Goal: Task Accomplishment & Management: Use online tool/utility

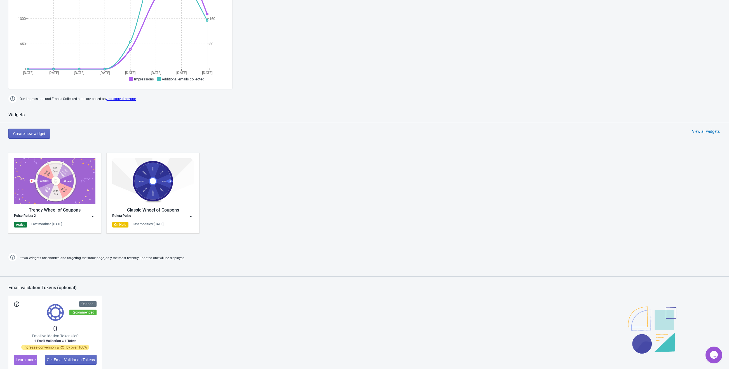
scroll to position [134, 0]
click at [90, 214] on img at bounding box center [93, 216] width 6 height 6
click at [65, 228] on div "Edit" at bounding box center [60, 229] width 62 height 6
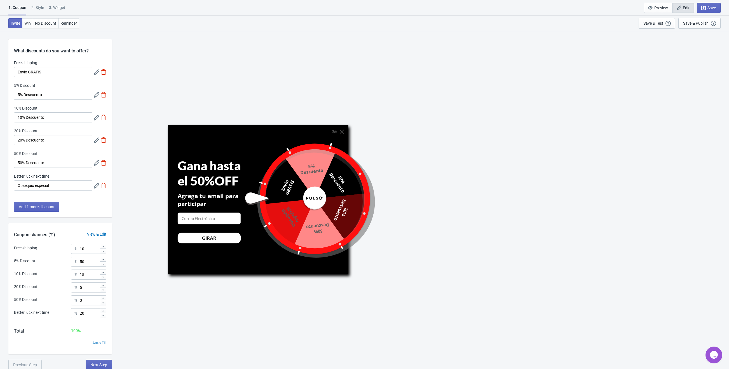
click at [94, 97] on icon at bounding box center [97, 95] width 6 height 6
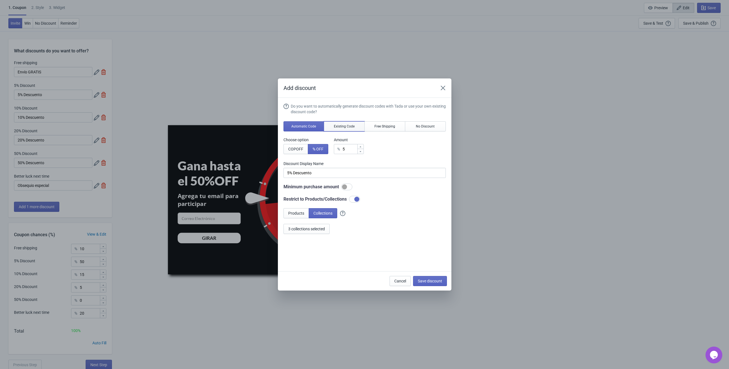
click at [354, 123] on button "Existing Code" at bounding box center [344, 126] width 41 height 10
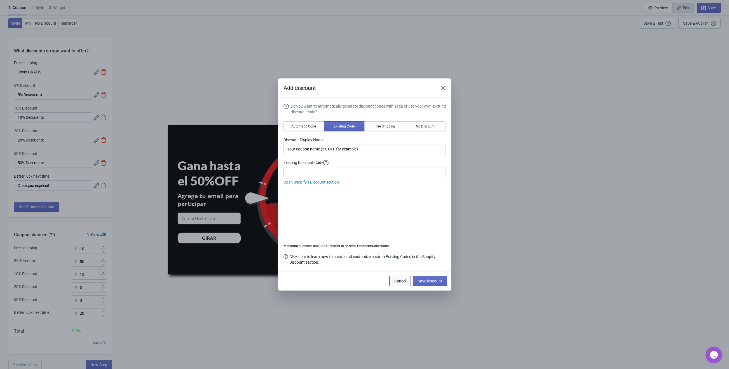
click at [393, 279] on button "Cancel" at bounding box center [400, 281] width 21 height 10
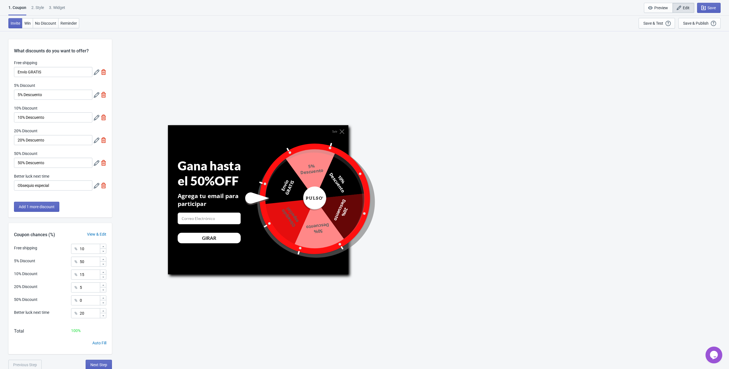
click at [97, 118] on icon at bounding box center [97, 118] width 6 height 6
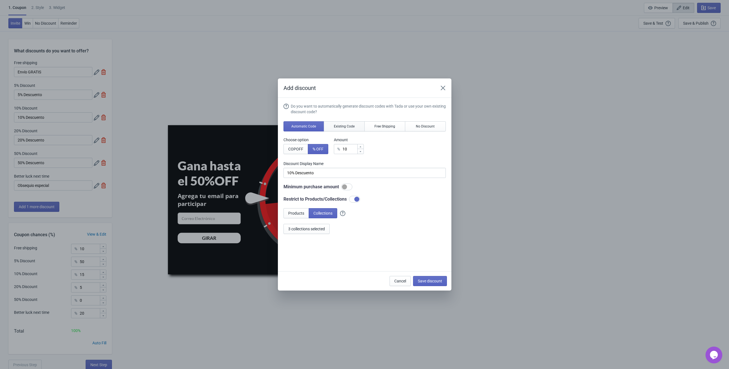
click at [343, 122] on button "Existing Code" at bounding box center [344, 126] width 41 height 10
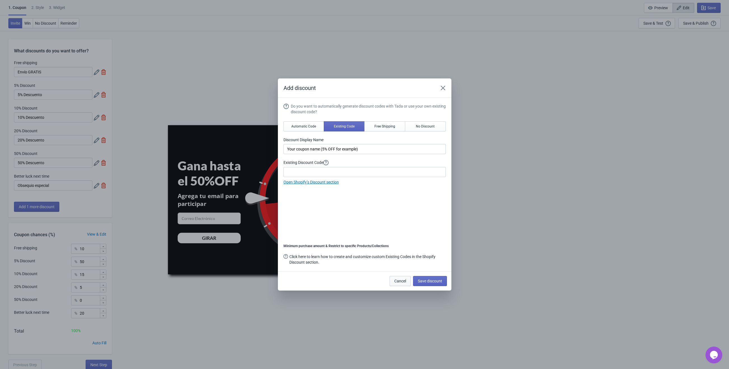
click at [397, 279] on span "Cancel" at bounding box center [401, 281] width 12 height 4
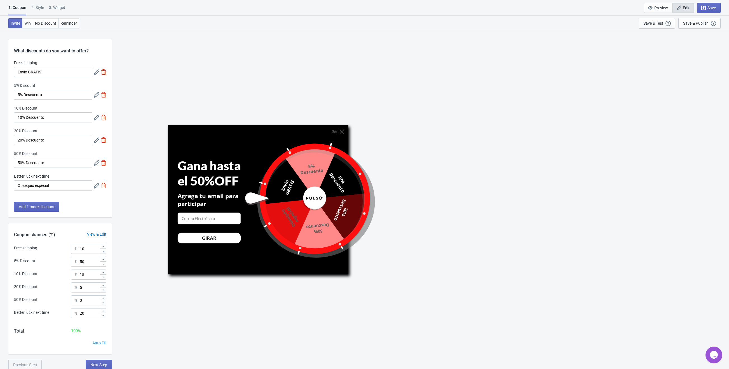
click at [95, 95] on icon at bounding box center [97, 95] width 6 height 6
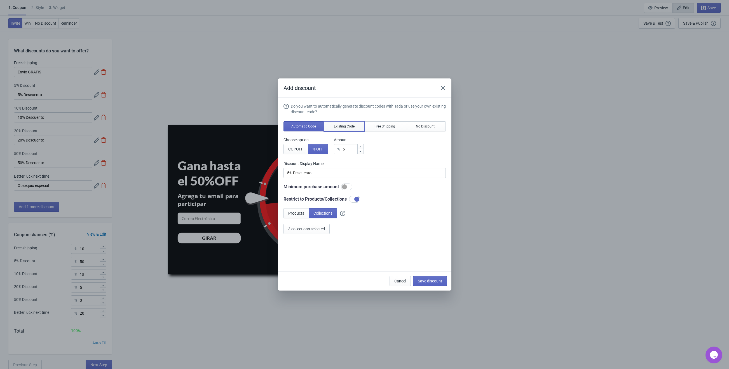
click at [347, 127] on span "Existing Code" at bounding box center [344, 126] width 21 height 4
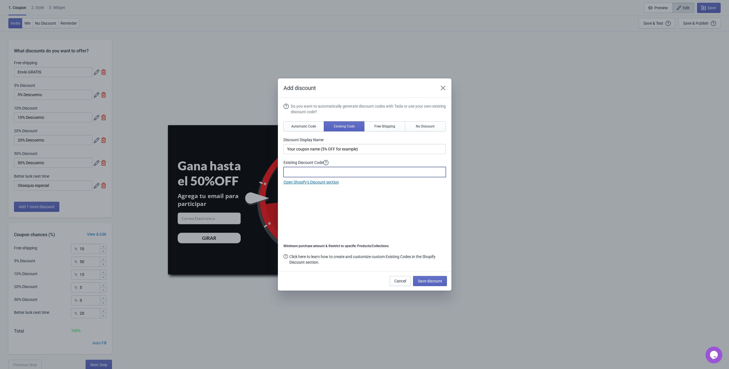
click at [330, 171] on input at bounding box center [365, 172] width 162 height 10
drag, startPoint x: 370, startPoint y: 150, endPoint x: 260, endPoint y: 140, distance: 110.5
click at [260, 140] on div "Add discount Do you want to automatically generate discount codes with Tada or …" at bounding box center [364, 184] width 729 height 212
paste input "5%OFFRULETAPULSO"
type input "5%OFFRULETAPULSO"
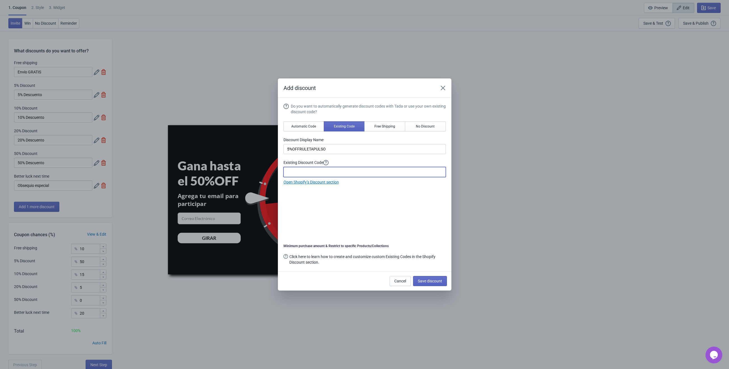
click at [296, 169] on input at bounding box center [365, 172] width 162 height 10
paste input "5%OFFRULETAPULSO"
type input "5%OFFRULETAPULSO"
click at [435, 283] on button "Save discount" at bounding box center [430, 281] width 34 height 10
type input "5%OFFRULETAPULSO"
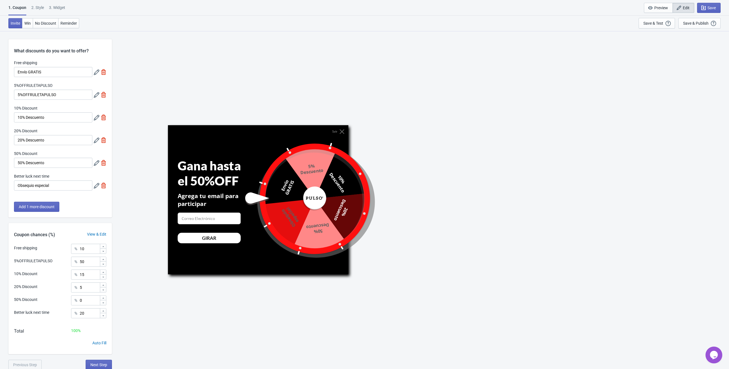
click at [95, 93] on icon at bounding box center [97, 95] width 6 height 6
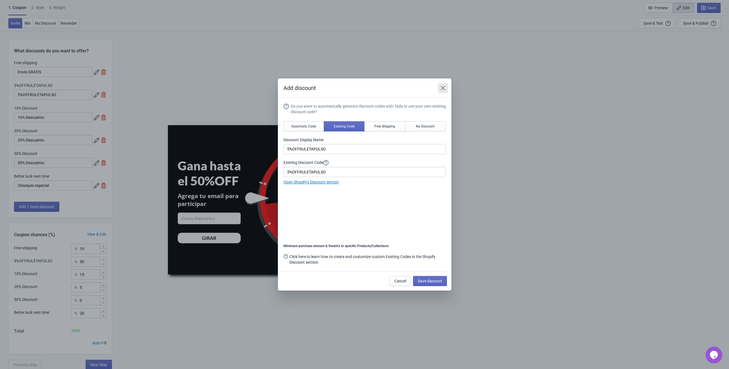
click at [443, 86] on icon "Close" at bounding box center [443, 88] width 6 height 6
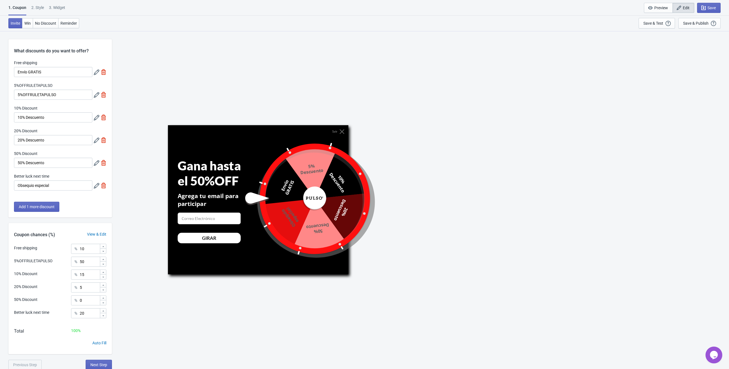
click at [97, 95] on icon at bounding box center [97, 95] width 6 height 6
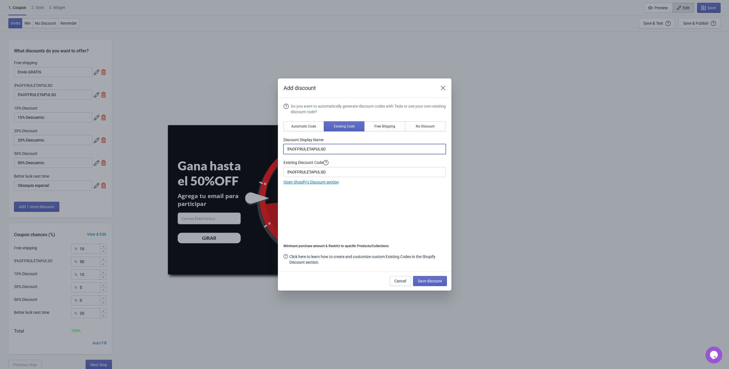
click at [337, 149] on input "5%OFFRULETAPULSO" at bounding box center [365, 149] width 162 height 10
type input "5% Descuento"
click at [384, 213] on div "Do you want to automatically generate discount codes with Tada or use your own …" at bounding box center [365, 184] width 162 height 163
click at [439, 283] on span "Save discount" at bounding box center [430, 281] width 24 height 4
type input "5% Descuento"
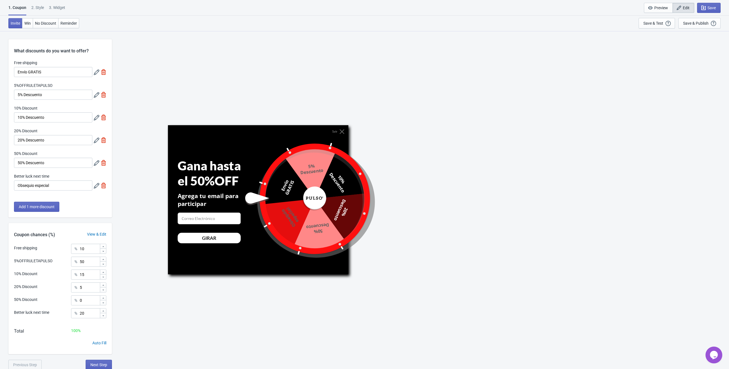
click at [95, 120] on icon at bounding box center [97, 118] width 6 height 6
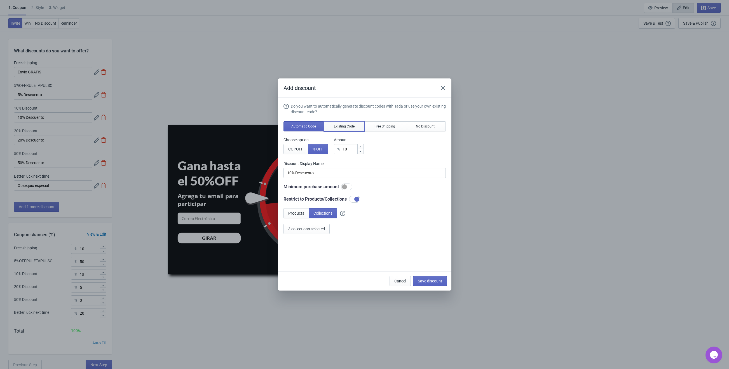
click at [340, 122] on button "Existing Code" at bounding box center [344, 126] width 41 height 10
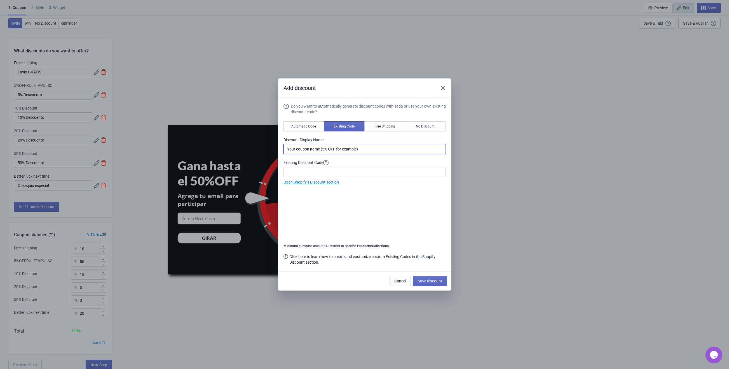
drag, startPoint x: 382, startPoint y: 149, endPoint x: 255, endPoint y: 151, distance: 127.1
click at [255, 151] on div "Add discount Do you want to automatically generate discount codes with Tada or …" at bounding box center [364, 184] width 729 height 212
type input "10% Descuento"
click at [300, 172] on input at bounding box center [365, 172] width 162 height 10
paste input "10%OFFRULETAPULSO"
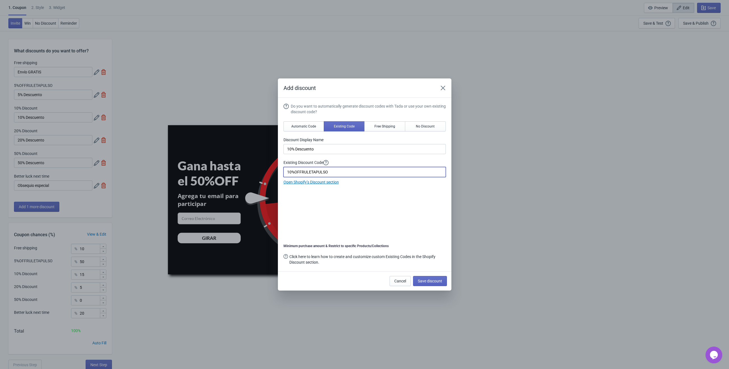
type input "10%OFFRULETAPULSO"
click at [388, 193] on div "Do you want to automatically generate discount codes with Tada or use your own …" at bounding box center [365, 184] width 162 height 163
click at [428, 279] on span "Save discount" at bounding box center [430, 281] width 24 height 4
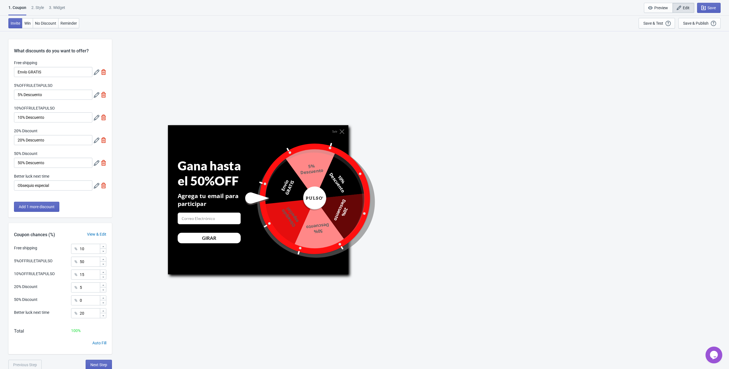
click at [96, 93] on icon at bounding box center [97, 95] width 6 height 6
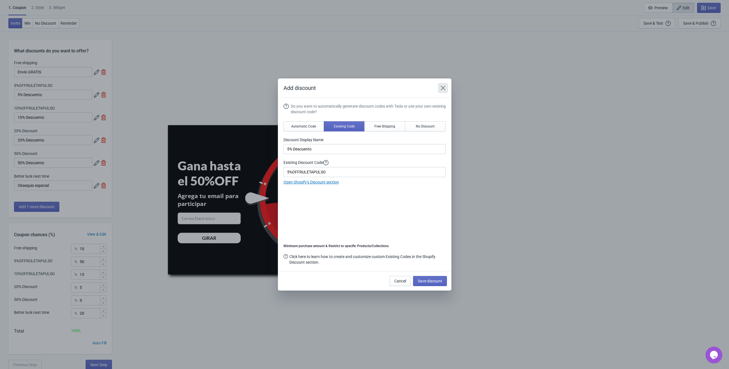
click at [443, 90] on icon "Close" at bounding box center [443, 88] width 6 height 6
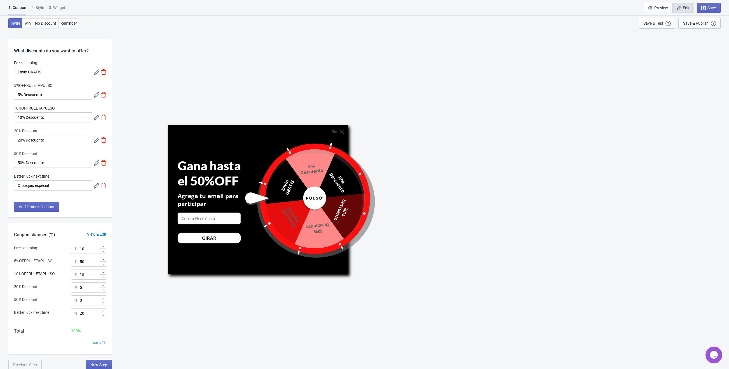
click at [95, 141] on icon at bounding box center [97, 140] width 6 height 6
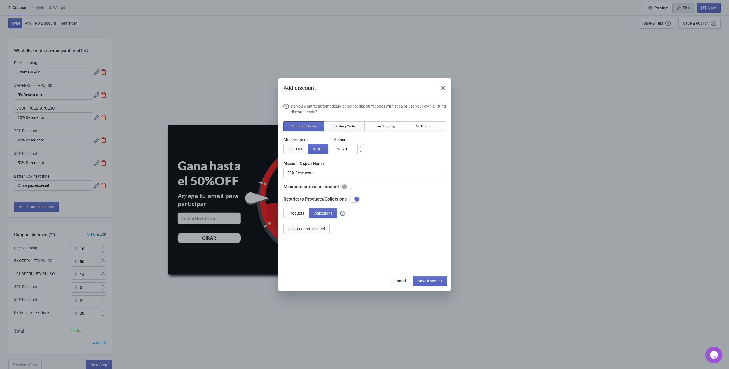
click at [343, 125] on span "Existing Code" at bounding box center [344, 126] width 21 height 4
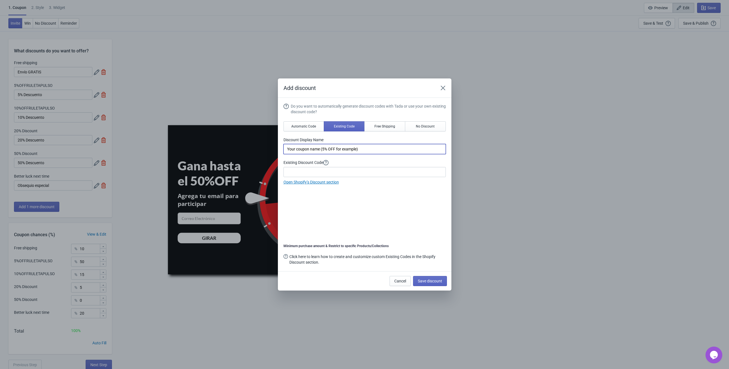
drag, startPoint x: 367, startPoint y: 148, endPoint x: 274, endPoint y: 143, distance: 93.1
click at [274, 143] on div "Add discount Do you want to automatically generate discount codes with Tada or …" at bounding box center [364, 184] width 729 height 212
click at [297, 126] on span "Automatic Code" at bounding box center [303, 126] width 25 height 4
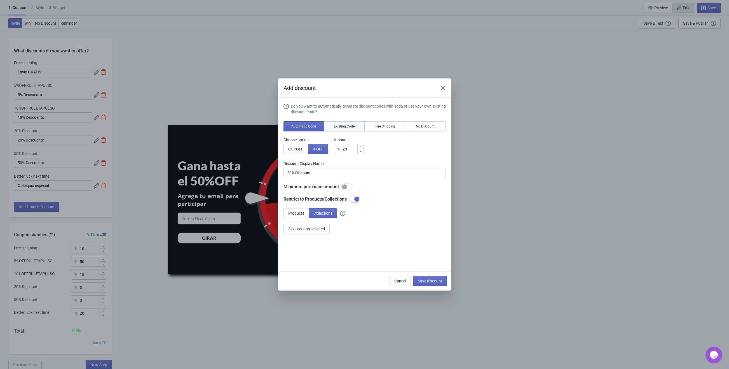
click at [349, 125] on span "Existing Code" at bounding box center [344, 126] width 21 height 4
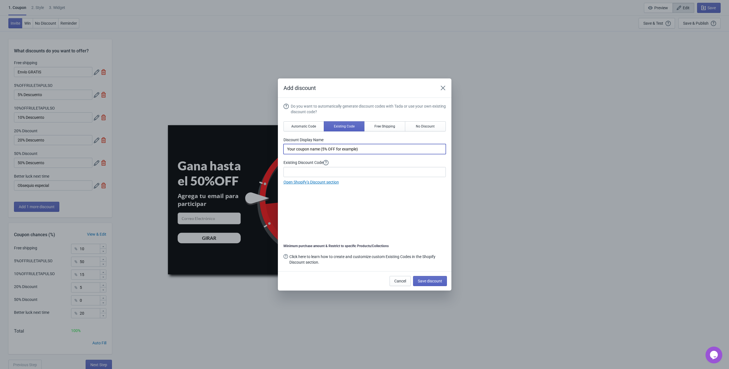
drag, startPoint x: 374, startPoint y: 146, endPoint x: 297, endPoint y: 153, distance: 77.0
click at [297, 153] on input "Your coupon name (5% OFF for example)" at bounding box center [365, 149] width 162 height 10
type input "Y"
type input "20% Descuento"
click at [300, 175] on input at bounding box center [365, 172] width 162 height 10
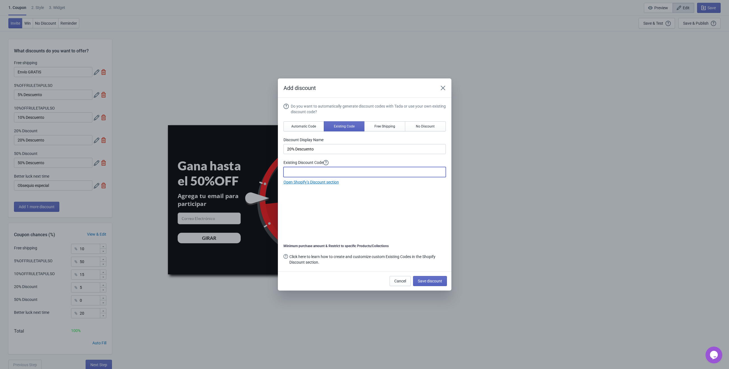
paste input "20%OFFRULETAPULSO"
type input "20%OFFRULETAPULSO"
click at [370, 206] on div "Do you want to automatically generate discount codes with Tada or use your own …" at bounding box center [365, 184] width 162 height 163
click at [429, 281] on span "Save discount" at bounding box center [430, 281] width 24 height 4
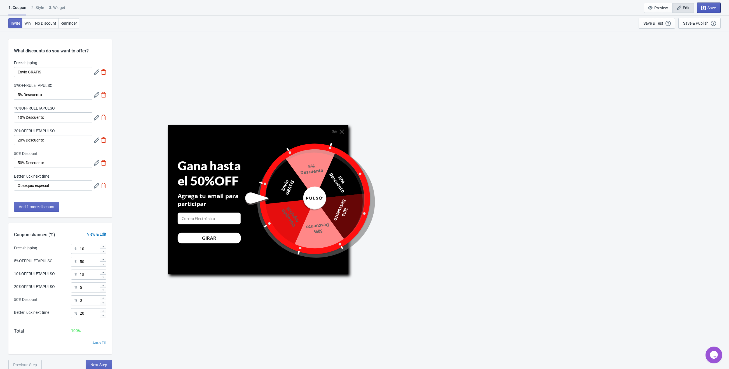
click at [714, 9] on span "Save" at bounding box center [712, 8] width 8 height 4
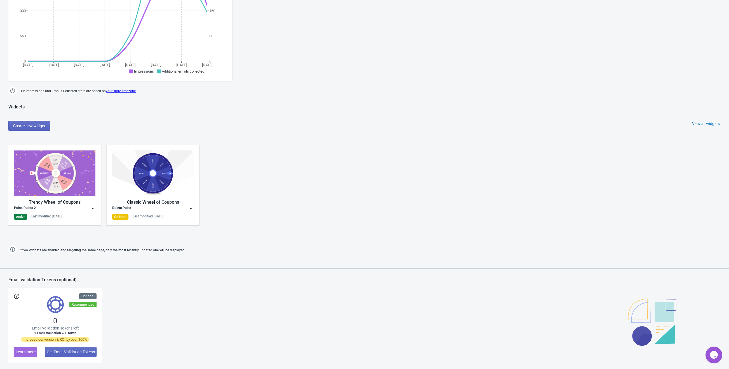
scroll to position [142, 0]
click at [91, 211] on div "Trendy Wheel of Coupons Pulso Ruleta 2 Active Last modified: [DATE]" at bounding box center [54, 184] width 81 height 69
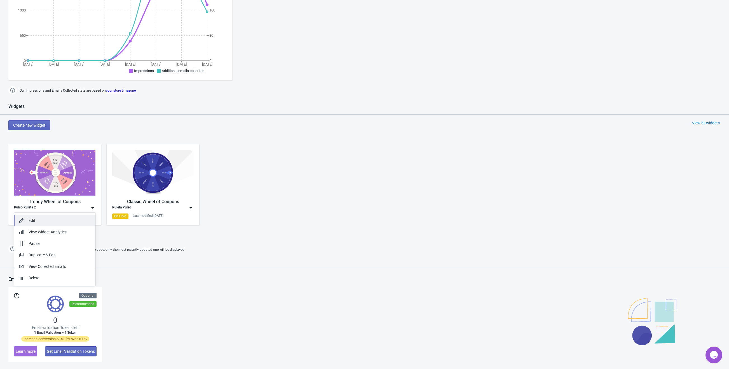
click at [68, 222] on div "Edit" at bounding box center [60, 221] width 62 height 6
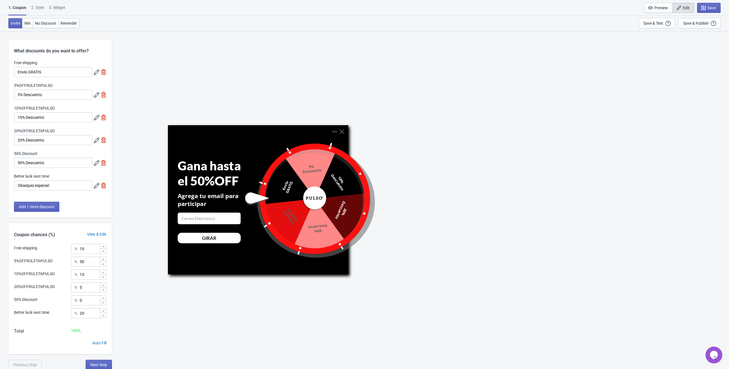
click at [94, 95] on icon at bounding box center [97, 95] width 6 height 6
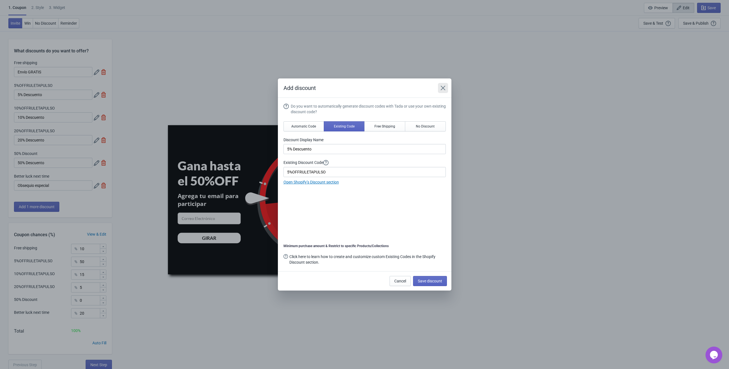
click at [444, 88] on icon "Close" at bounding box center [443, 88] width 4 height 4
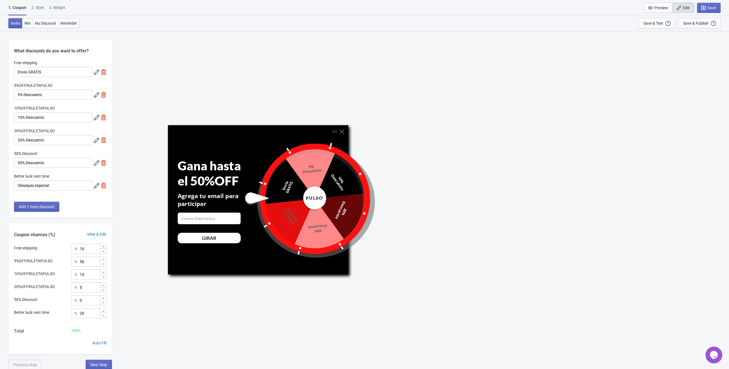
click at [99, 116] on icon at bounding box center [97, 118] width 6 height 6
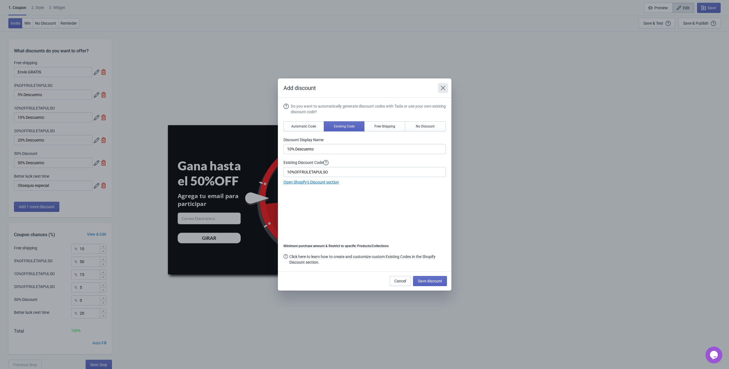
click at [444, 87] on icon "Close" at bounding box center [443, 88] width 4 height 4
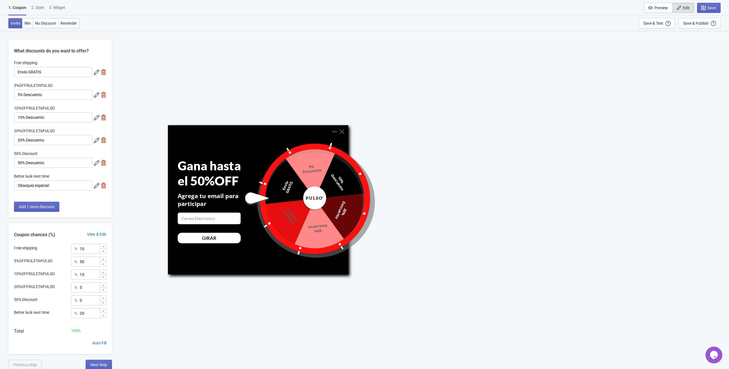
click at [95, 139] on icon at bounding box center [97, 140] width 6 height 6
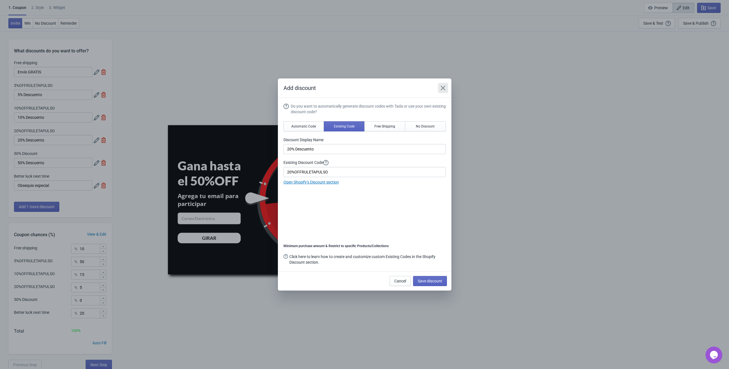
click at [445, 87] on icon "Close" at bounding box center [443, 88] width 6 height 6
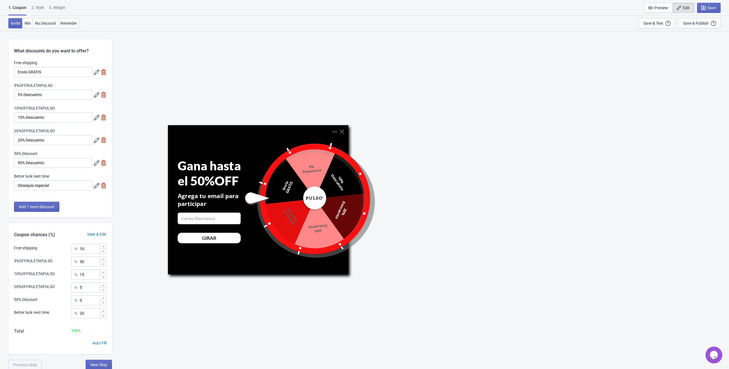
click at [99, 165] on icon at bounding box center [97, 163] width 6 height 6
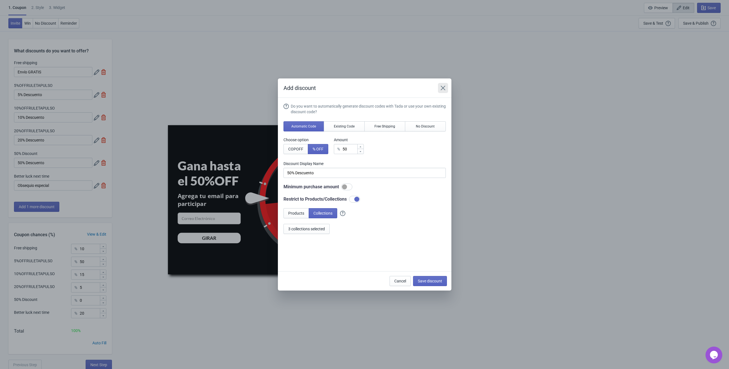
click at [442, 89] on icon "Close" at bounding box center [443, 88] width 4 height 4
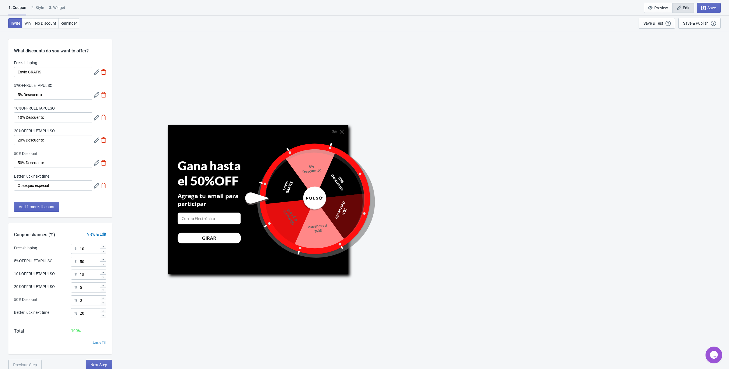
click at [96, 143] on icon at bounding box center [97, 140] width 6 height 6
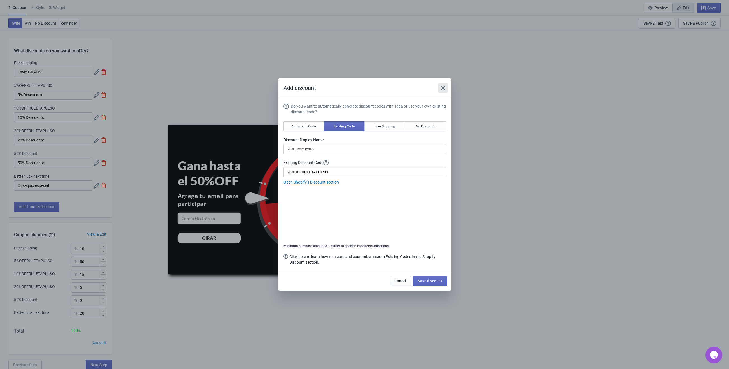
click at [446, 89] on button "Close" at bounding box center [443, 88] width 10 height 10
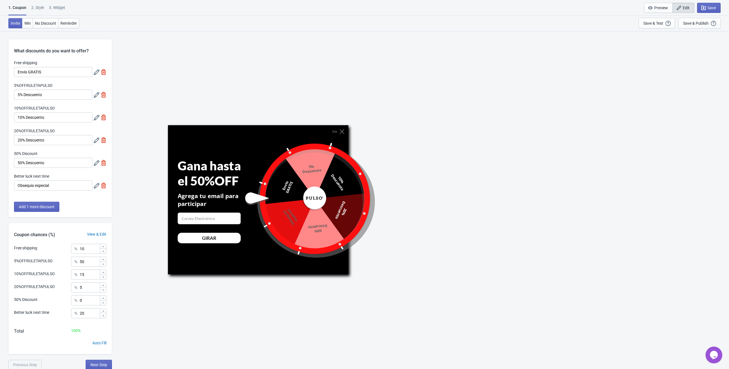
click at [94, 165] on icon at bounding box center [97, 163] width 6 height 6
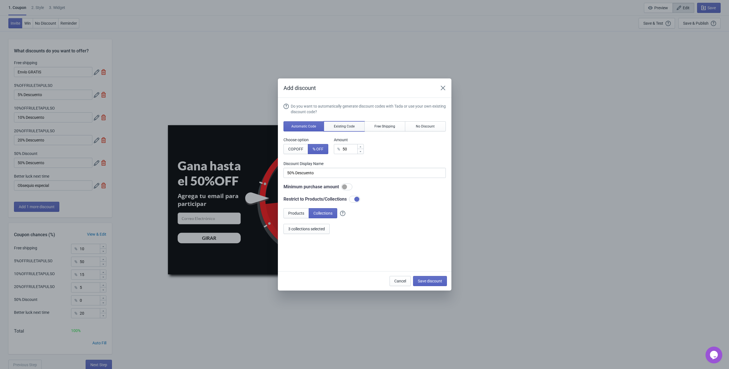
click at [338, 127] on span "Existing Code" at bounding box center [344, 126] width 21 height 4
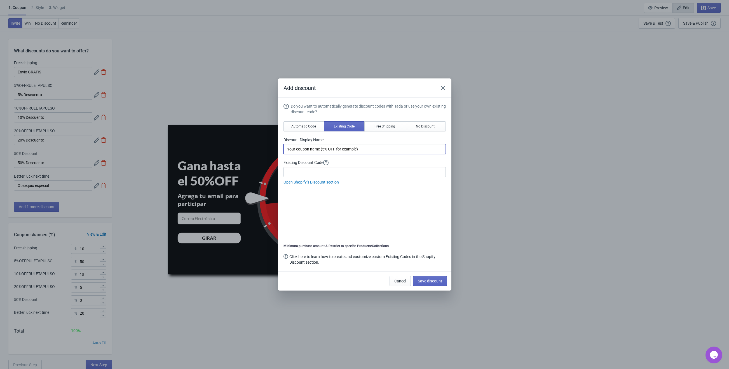
drag, startPoint x: 370, startPoint y: 149, endPoint x: 206, endPoint y: 138, distance: 164.2
click at [206, 138] on div "Add discount Do you want to automatically generate discount codes with Tada or …" at bounding box center [364, 184] width 729 height 212
type input "D"
type input "50% Descuento"
click at [310, 174] on input at bounding box center [365, 172] width 162 height 10
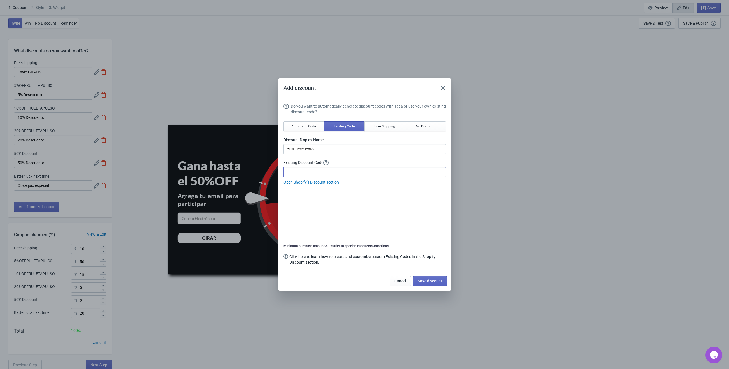
paste input "50%OFFRULETAPULSO"
type input "50%OFFRULETAPULSO"
click at [428, 278] on button "Save discount" at bounding box center [430, 281] width 34 height 10
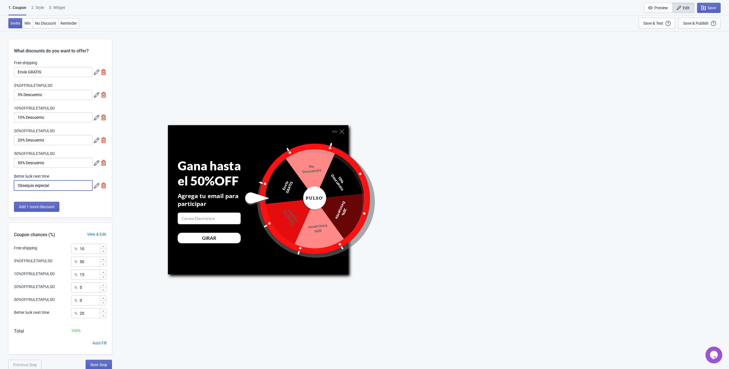
click at [63, 185] on input "Obsequio especial" at bounding box center [53, 185] width 78 height 10
click at [711, 6] on span "Save" at bounding box center [712, 8] width 8 height 4
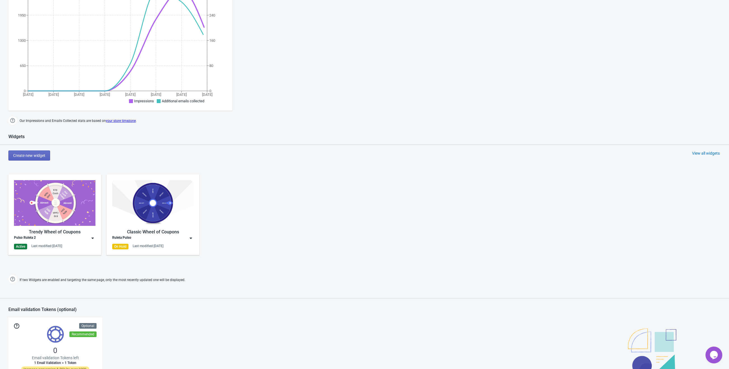
scroll to position [113, 0]
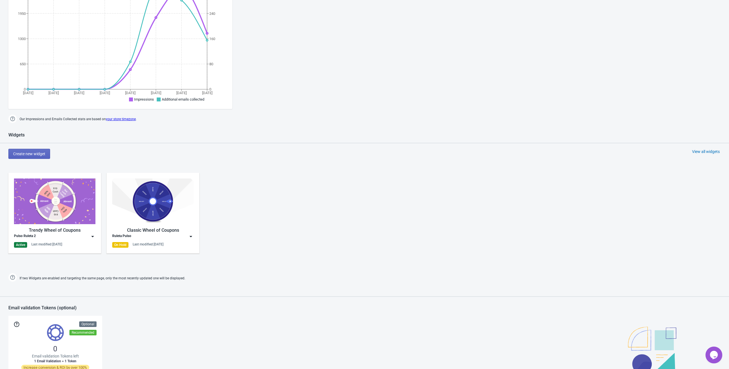
click at [92, 239] on img at bounding box center [93, 237] width 6 height 6
click at [63, 248] on div "Edit" at bounding box center [60, 249] width 62 height 6
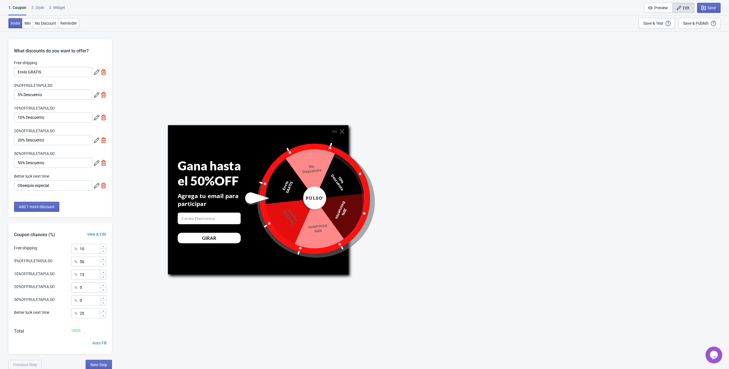
click at [94, 165] on icon at bounding box center [97, 163] width 6 height 6
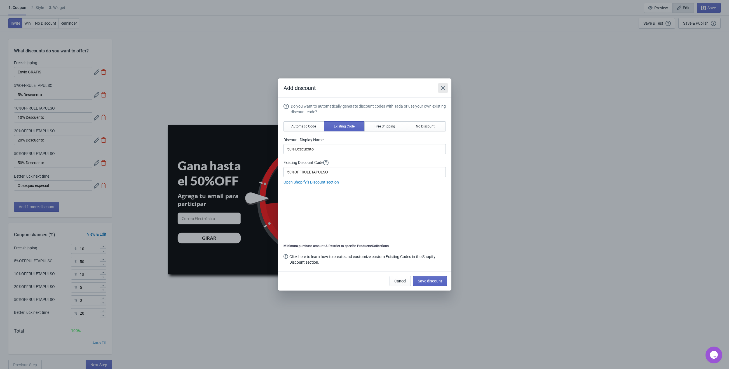
click at [445, 83] on button "Close" at bounding box center [443, 88] width 10 height 10
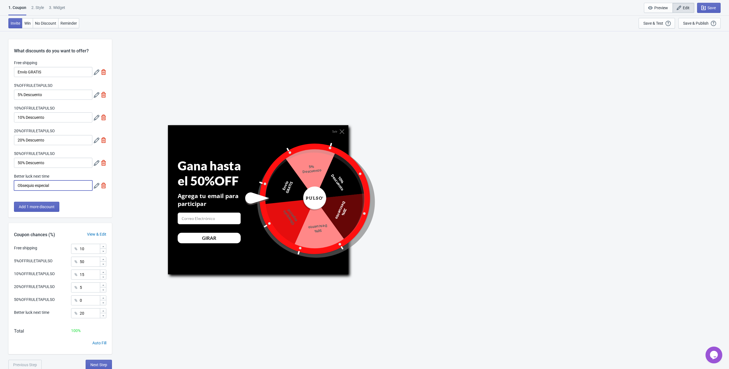
click at [54, 189] on input "Obsequio especial" at bounding box center [53, 185] width 78 height 10
click at [96, 186] on icon at bounding box center [97, 186] width 6 height 6
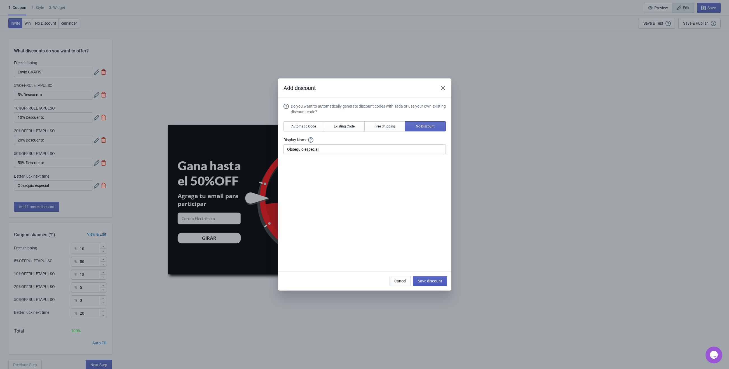
click at [435, 282] on span "Save discount" at bounding box center [430, 281] width 24 height 4
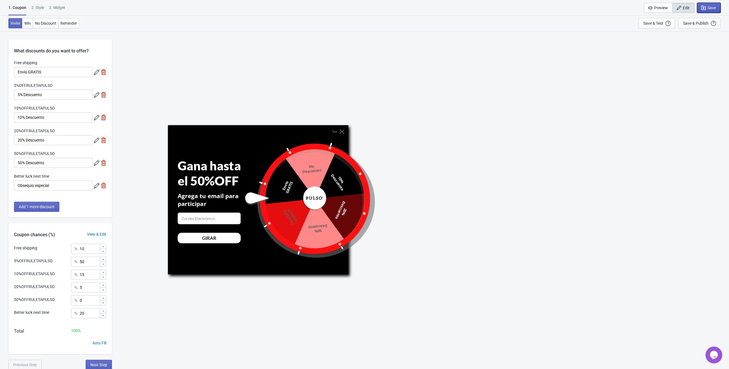
click at [713, 9] on span "Save" at bounding box center [712, 8] width 8 height 4
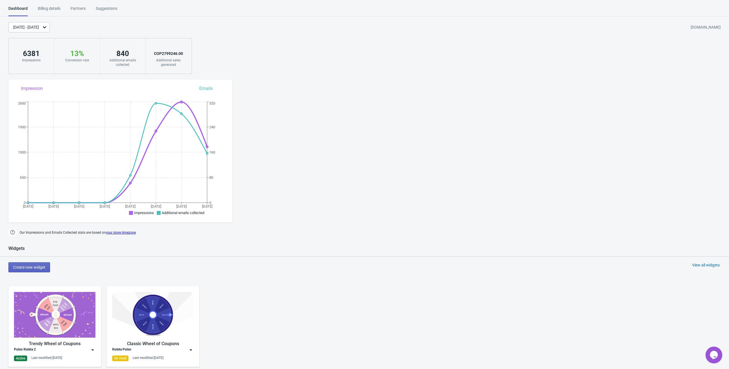
click at [320, 84] on div "Dashboard Billing details Partners Suggestions Dashboard Billing details Partne…" at bounding box center [364, 300] width 729 height 588
